Goal: Information Seeking & Learning: Understand process/instructions

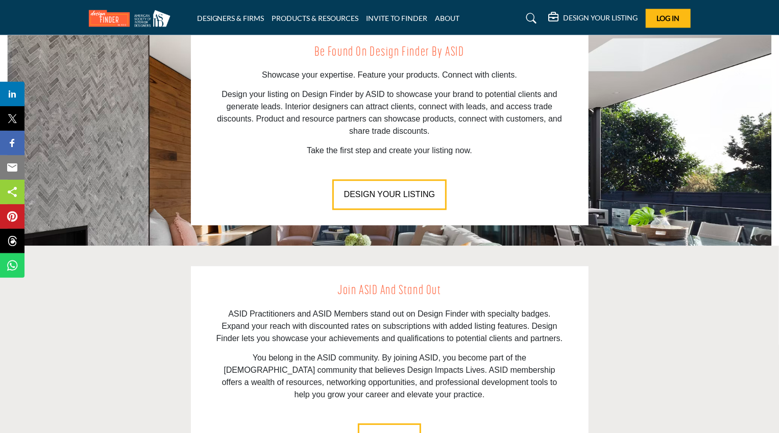
scroll to position [1417, 0]
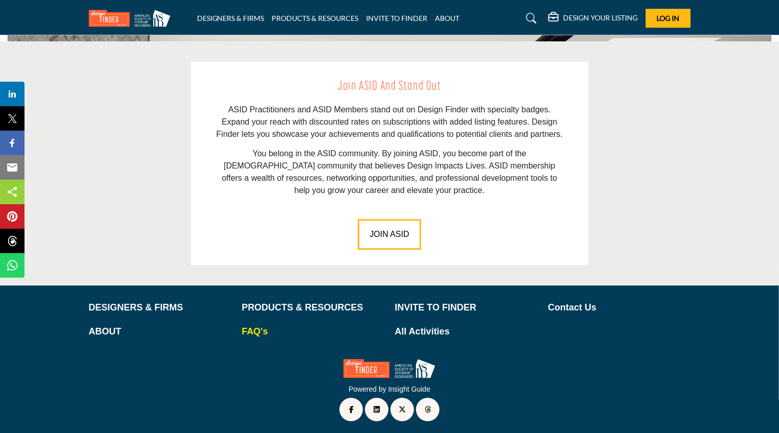
click at [250, 325] on p "FAQ's" at bounding box center [313, 332] width 142 height 14
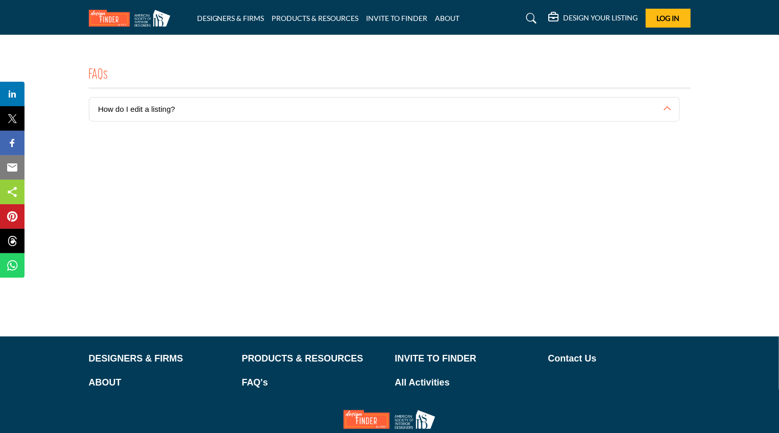
click at [183, 98] on button "How do I edit a listing?" at bounding box center [376, 109] width 574 height 23
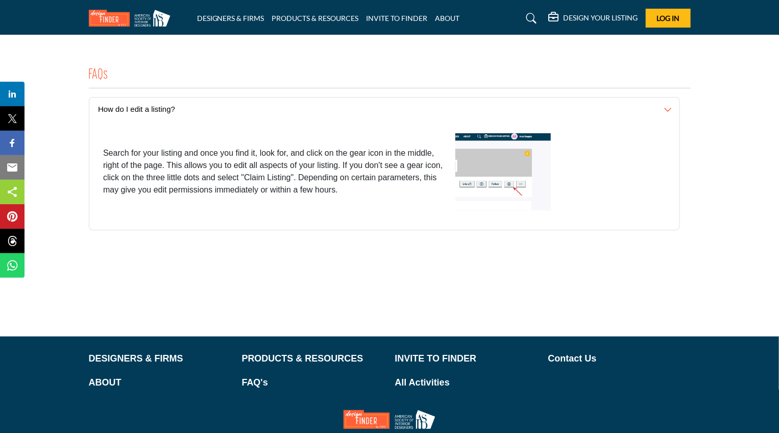
click at [181, 103] on button "How do I edit a listing?" at bounding box center [376, 109] width 574 height 23
